Goal: Task Accomplishment & Management: Manage account settings

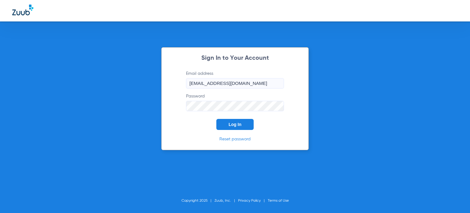
click at [236, 123] on span "Log In" at bounding box center [234, 124] width 13 height 5
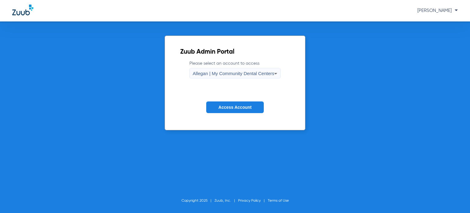
click at [244, 108] on span "Access Account" at bounding box center [234, 107] width 33 height 5
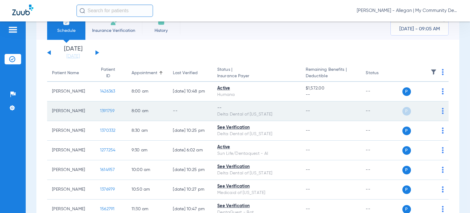
scroll to position [31, 0]
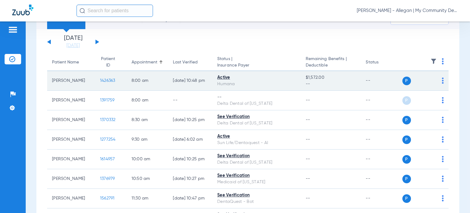
click at [100, 80] on span "1426363" at bounding box center [107, 80] width 15 height 4
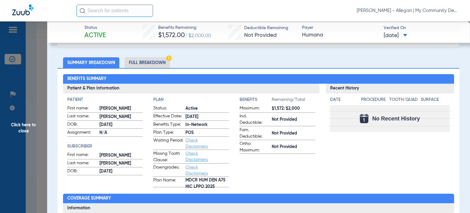
click at [149, 61] on li "Full Breakdown" at bounding box center [146, 62] width 45 height 11
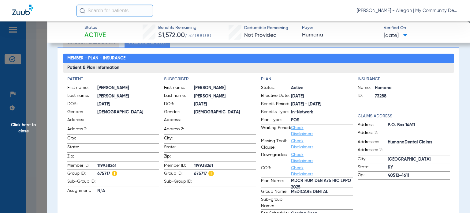
scroll to position [61, 0]
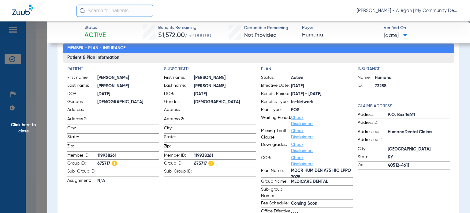
click at [25, 128] on span "Click here to close" at bounding box center [23, 127] width 47 height 213
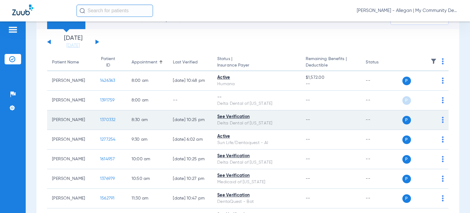
drag, startPoint x: 249, startPoint y: 118, endPoint x: 213, endPoint y: 118, distance: 35.8
click at [213, 118] on td "See Verification Delta Dental of Michigan" at bounding box center [256, 120] width 88 height 20
click at [100, 120] on span "1370332" at bounding box center [108, 119] width 16 height 4
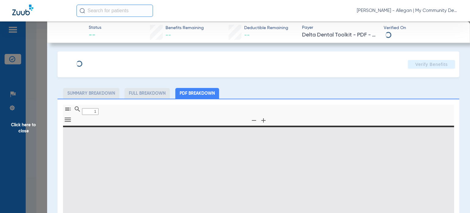
type input "0"
select select "page-width"
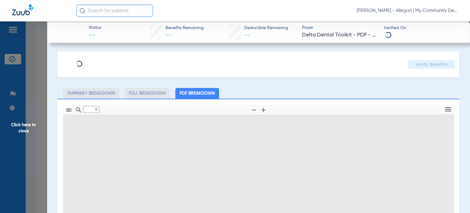
type input "1"
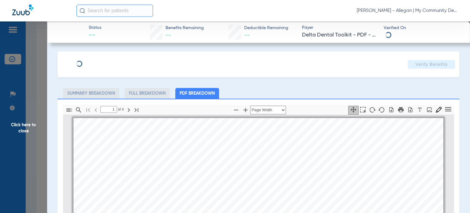
scroll to position [3, 0]
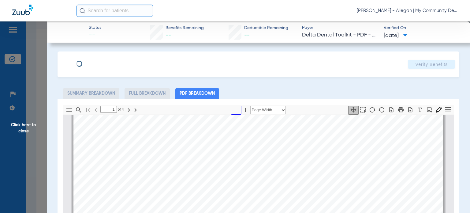
click at [234, 109] on icon "button" at bounding box center [235, 109] width 7 height 7
select select "custom"
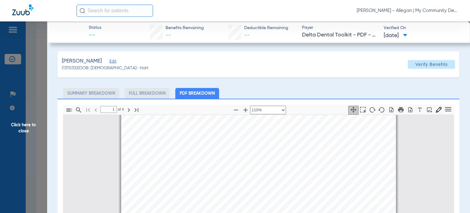
click at [23, 130] on span "Click here to close" at bounding box center [23, 127] width 47 height 213
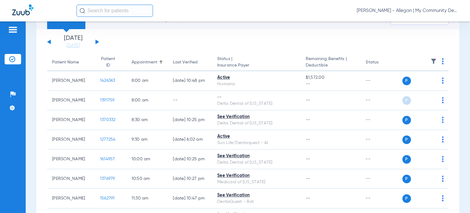
scroll to position [0, 0]
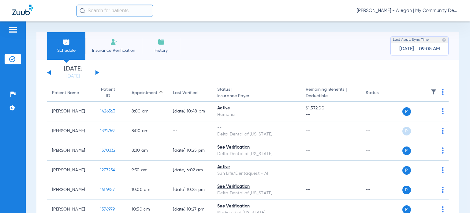
click at [97, 72] on button at bounding box center [97, 72] width 4 height 5
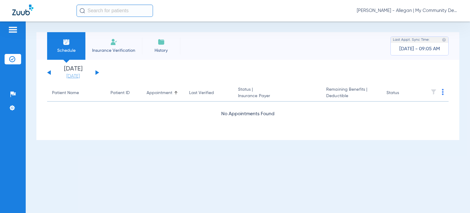
click at [78, 77] on link "08-20-2025" at bounding box center [73, 76] width 37 height 6
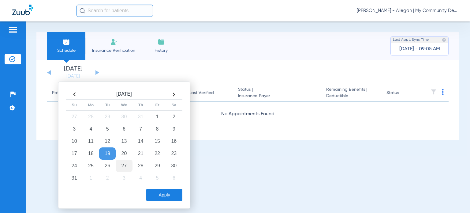
click at [125, 165] on td "27" at bounding box center [124, 165] width 17 height 12
click at [165, 194] on button "Apply" at bounding box center [164, 194] width 36 height 12
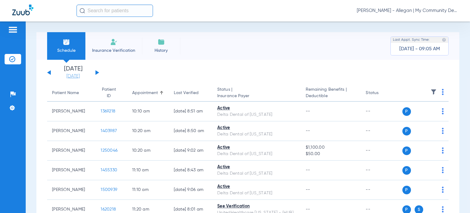
click at [82, 76] on link "08-27-2025" at bounding box center [73, 76] width 37 height 6
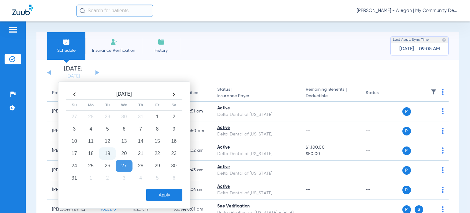
click at [73, 93] on th at bounding box center [74, 94] width 17 height 10
click at [171, 95] on th at bounding box center [173, 94] width 17 height 10
click at [106, 151] on td "19" at bounding box center [107, 153] width 17 height 12
drag, startPoint x: 179, startPoint y: 195, endPoint x: 187, endPoint y: 195, distance: 8.0
click at [179, 195] on button "Apply" at bounding box center [164, 194] width 36 height 12
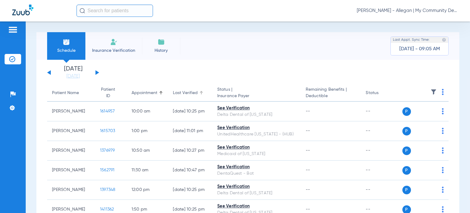
click at [186, 92] on div "Last Verified" at bounding box center [185, 93] width 25 height 6
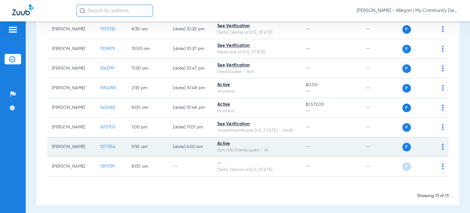
scroll to position [181, 0]
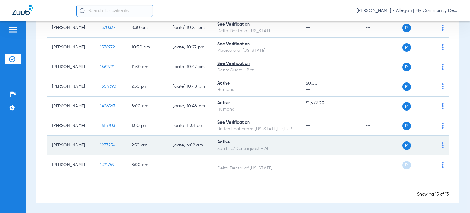
drag, startPoint x: 166, startPoint y: 144, endPoint x: 181, endPoint y: 145, distance: 14.7
click at [181, 145] on td "08/19/25 6:02 AM" at bounding box center [190, 145] width 44 height 20
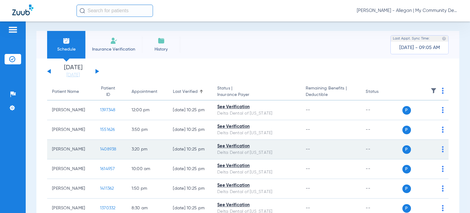
scroll to position [0, 0]
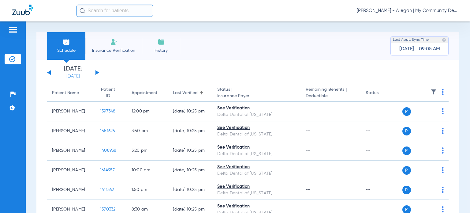
click at [77, 77] on link "08-19-2025" at bounding box center [73, 76] width 37 height 6
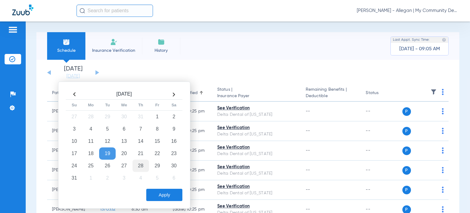
click at [145, 166] on td "28" at bounding box center [140, 165] width 17 height 12
click at [159, 165] on td "29" at bounding box center [157, 165] width 17 height 12
click at [162, 195] on button "Apply" at bounding box center [164, 194] width 36 height 12
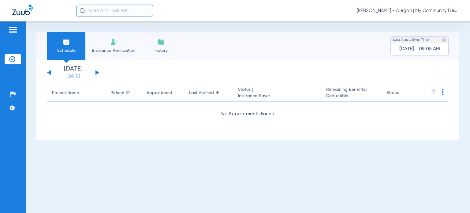
click at [74, 77] on link "08-29-2025" at bounding box center [73, 76] width 37 height 6
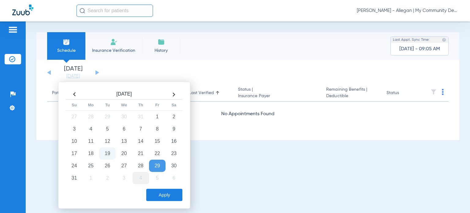
click at [137, 177] on td "4" at bounding box center [140, 178] width 17 height 12
click at [160, 195] on button "Apply" at bounding box center [164, 194] width 36 height 12
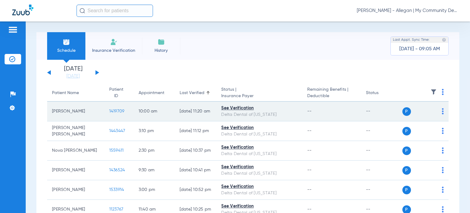
drag, startPoint x: 164, startPoint y: 111, endPoint x: 183, endPoint y: 109, distance: 20.0
click at [183, 109] on td "10/14/24 11:20 AM" at bounding box center [196, 112] width 42 height 20
click at [180, 116] on td "10/14/24 11:20 AM" at bounding box center [196, 112] width 42 height 20
click at [442, 110] on img at bounding box center [443, 111] width 2 height 6
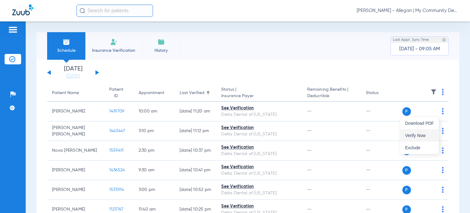
click at [433, 134] on span "Verify Now" at bounding box center [419, 135] width 29 height 4
